Goal: Task Accomplishment & Management: Manage account settings

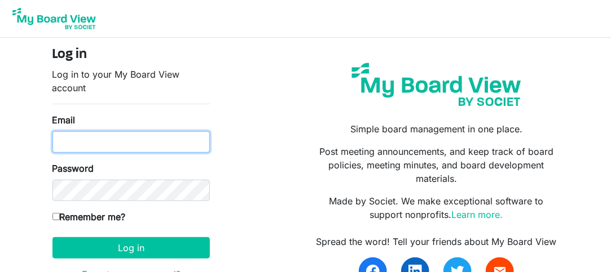
drag, startPoint x: 0, startPoint y: 0, endPoint x: 106, endPoint y: 135, distance: 171.4
click at [106, 135] on input "Email" at bounding box center [130, 141] width 157 height 21
type input "mike@integralorg.ca"
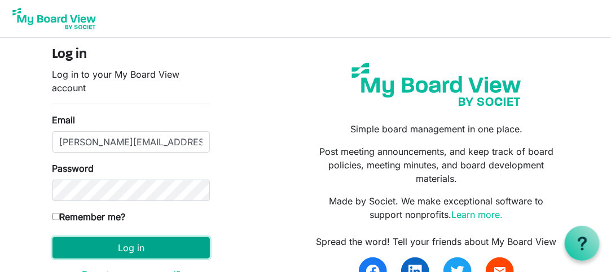
click at [167, 251] on button "Log in" at bounding box center [130, 247] width 157 height 21
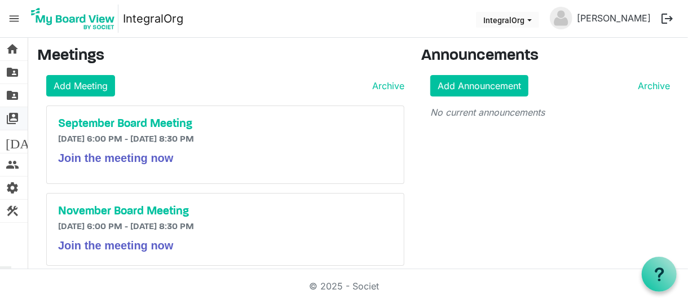
click at [12, 114] on span "switch_account" at bounding box center [13, 118] width 14 height 23
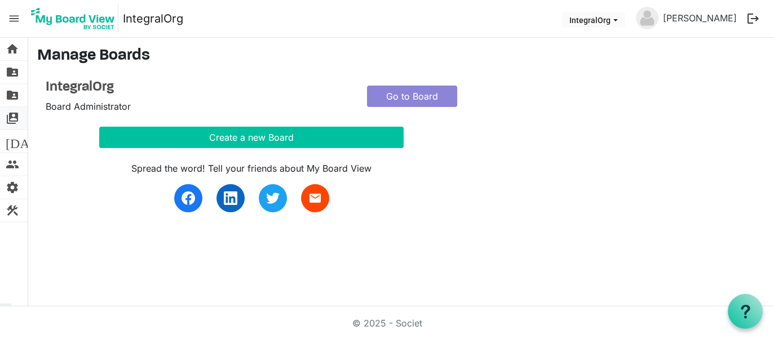
click at [14, 117] on span "switch_account" at bounding box center [13, 118] width 14 height 23
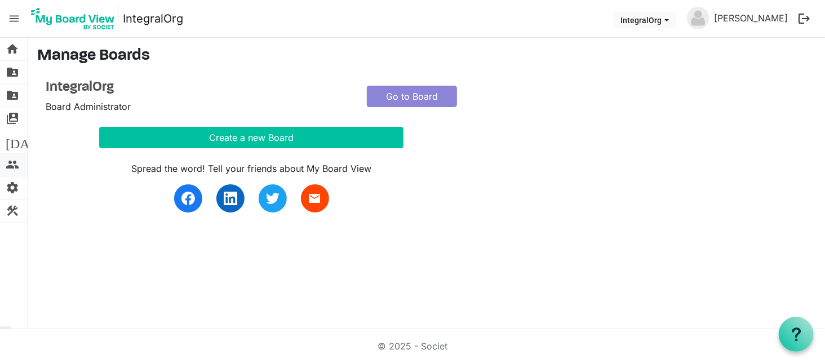
click at [14, 161] on span "people" at bounding box center [13, 164] width 14 height 23
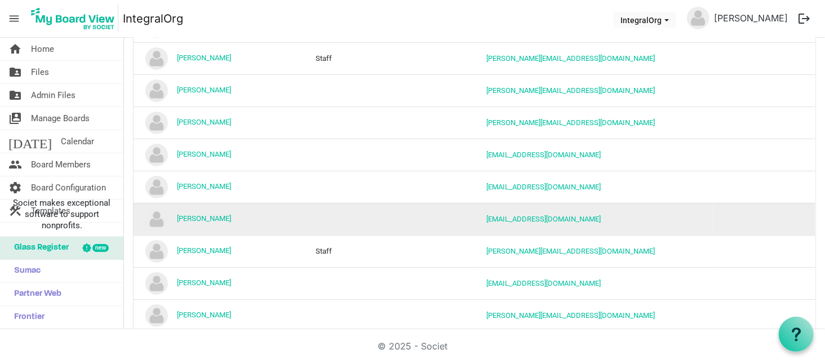
scroll to position [209, 0]
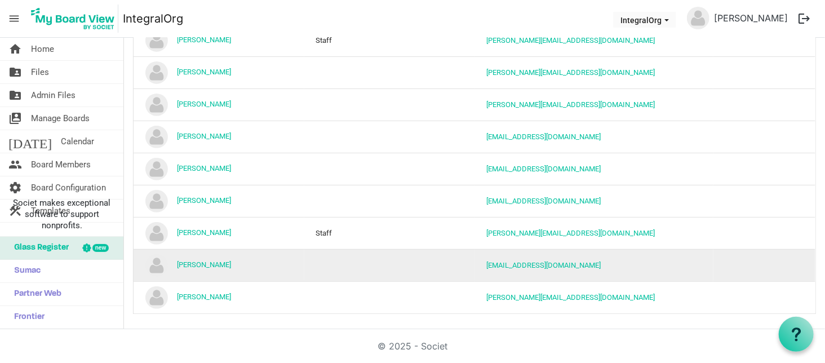
click at [251, 266] on td "[PERSON_NAME]" at bounding box center [219, 265] width 171 height 32
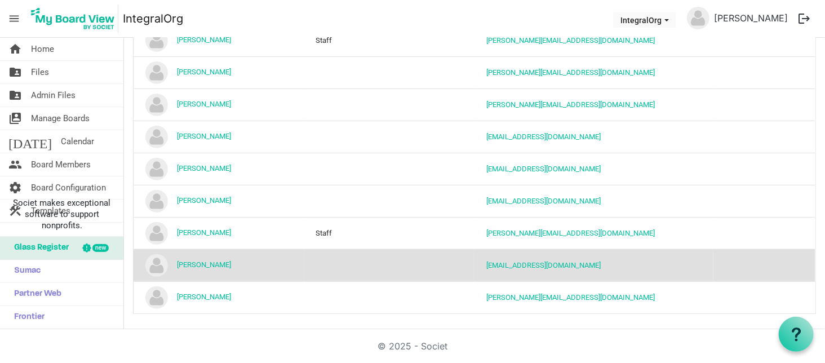
drag, startPoint x: 251, startPoint y: 266, endPoint x: 547, endPoint y: 328, distance: 303.1
click at [547, 328] on main "Board Members Invite Board Member Board Members Invitations Active Inactive Nam…" at bounding box center [474, 80] width 701 height 503
click at [202, 267] on td "[PERSON_NAME]" at bounding box center [219, 265] width 171 height 32
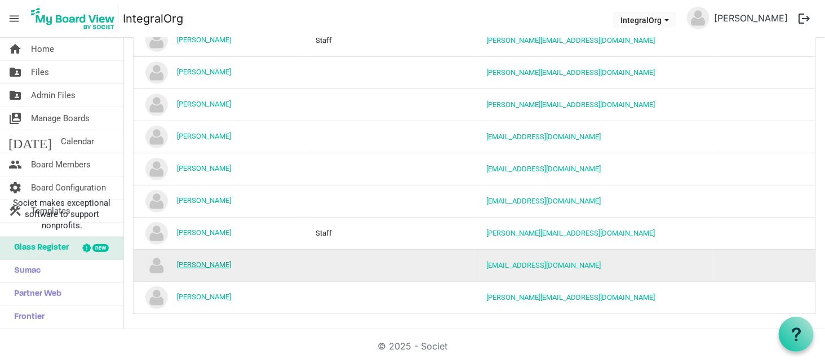
click at [202, 266] on link "[PERSON_NAME]" at bounding box center [204, 264] width 54 height 8
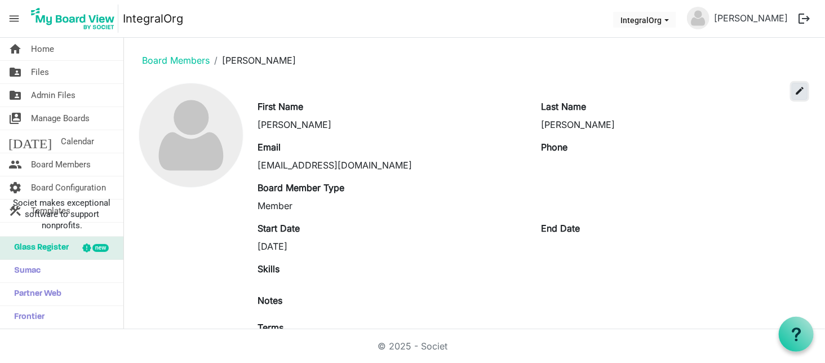
click at [795, 91] on span "edit" at bounding box center [800, 91] width 10 height 10
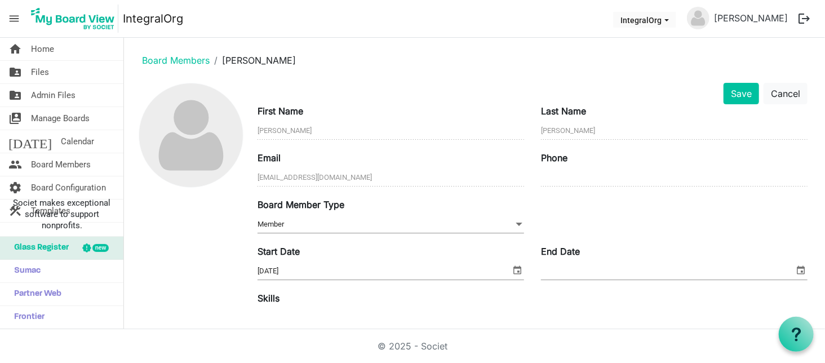
click at [637, 273] on input "End Date" at bounding box center [667, 271] width 253 height 17
type input "23/082025"
click at [732, 103] on button "Save" at bounding box center [742, 93] width 36 height 21
click at [606, 284] on span "The value '23/082025' is not valid for End Date." at bounding box center [644, 289] width 207 height 11
click at [559, 272] on input "End Date" at bounding box center [667, 271] width 253 height 17
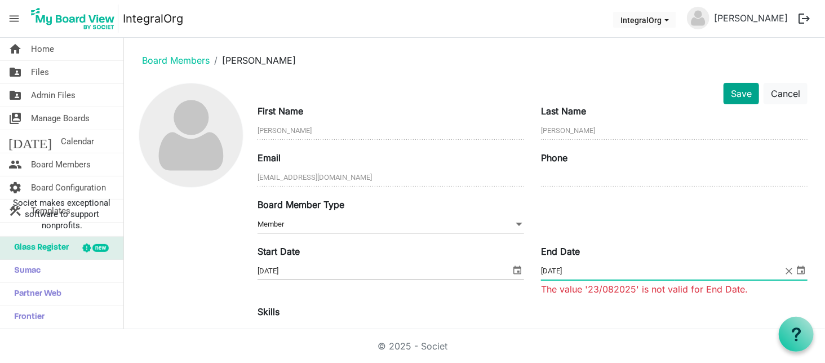
type input "[DATE]"
click at [740, 98] on button "Save" at bounding box center [742, 93] width 36 height 21
click at [608, 275] on input "End Date" at bounding box center [667, 271] width 253 height 17
type input "[DATE]"
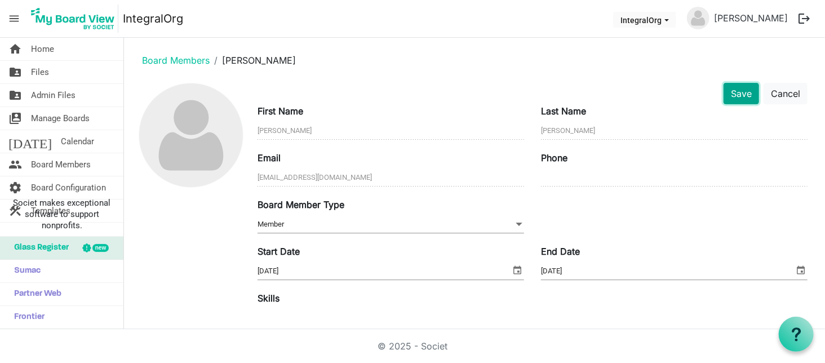
click at [740, 90] on button "Save" at bounding box center [742, 93] width 36 height 21
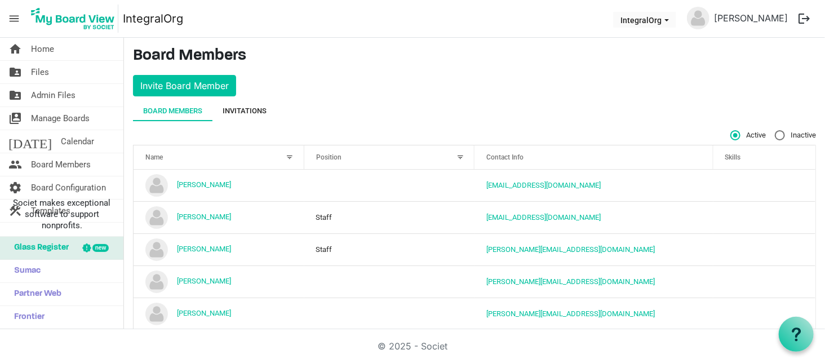
click at [256, 112] on div "Invitations" at bounding box center [245, 110] width 44 height 11
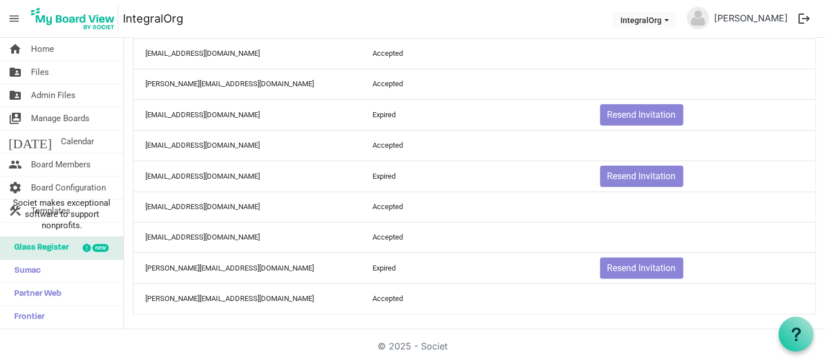
scroll to position [270, 0]
